Goal: Navigation & Orientation: Find specific page/section

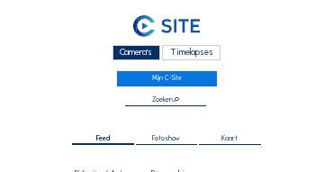
scroll to position [737, 0]
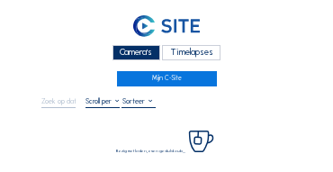
click at [141, 54] on div "Camera's" at bounding box center [137, 52] width 48 height 15
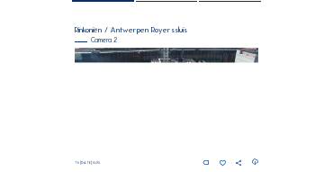
scroll to position [144, 0]
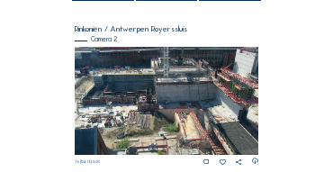
drag, startPoint x: 73, startPoint y: 30, endPoint x: 305, endPoint y: 41, distance: 232.7
